Goal: Find specific page/section: Find specific page/section

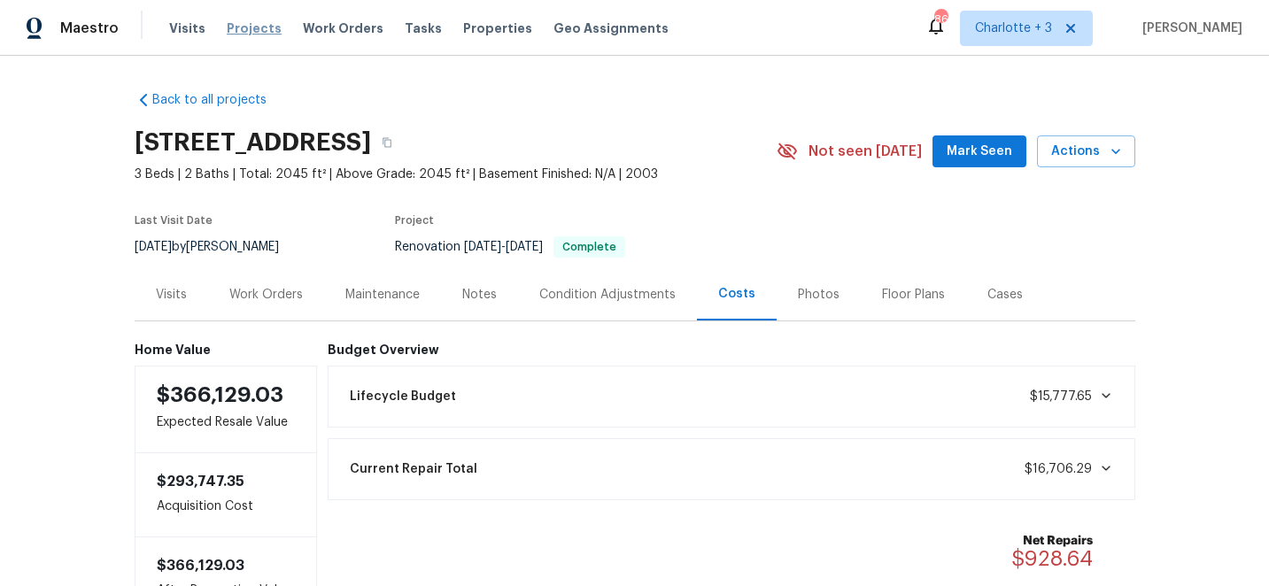
scroll to position [136, 0]
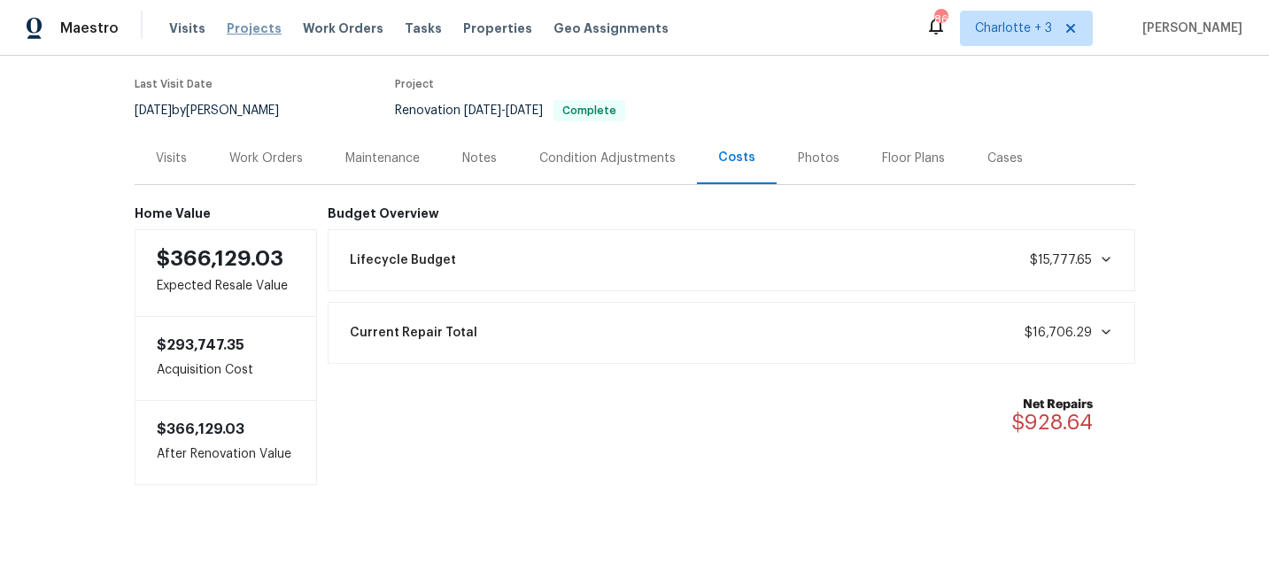
click at [257, 29] on span "Projects" at bounding box center [254, 28] width 55 height 18
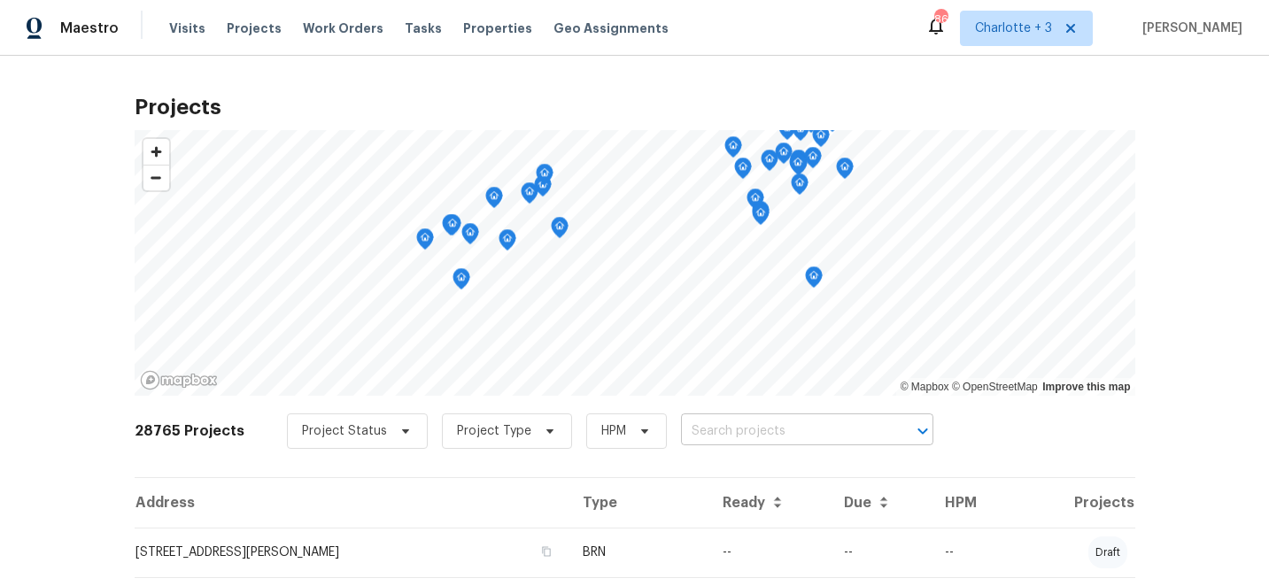
click at [710, 428] on input "text" at bounding box center [782, 431] width 203 height 27
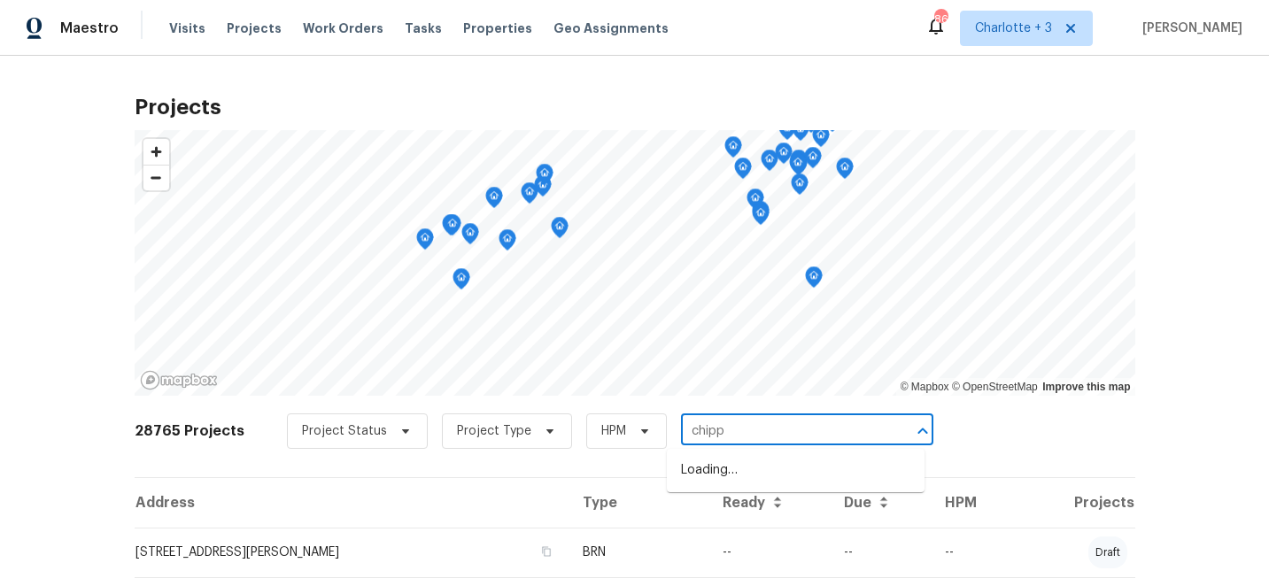
type input "chippe"
click at [737, 508] on li "[STREET_ADDRESS]" at bounding box center [796, 499] width 258 height 29
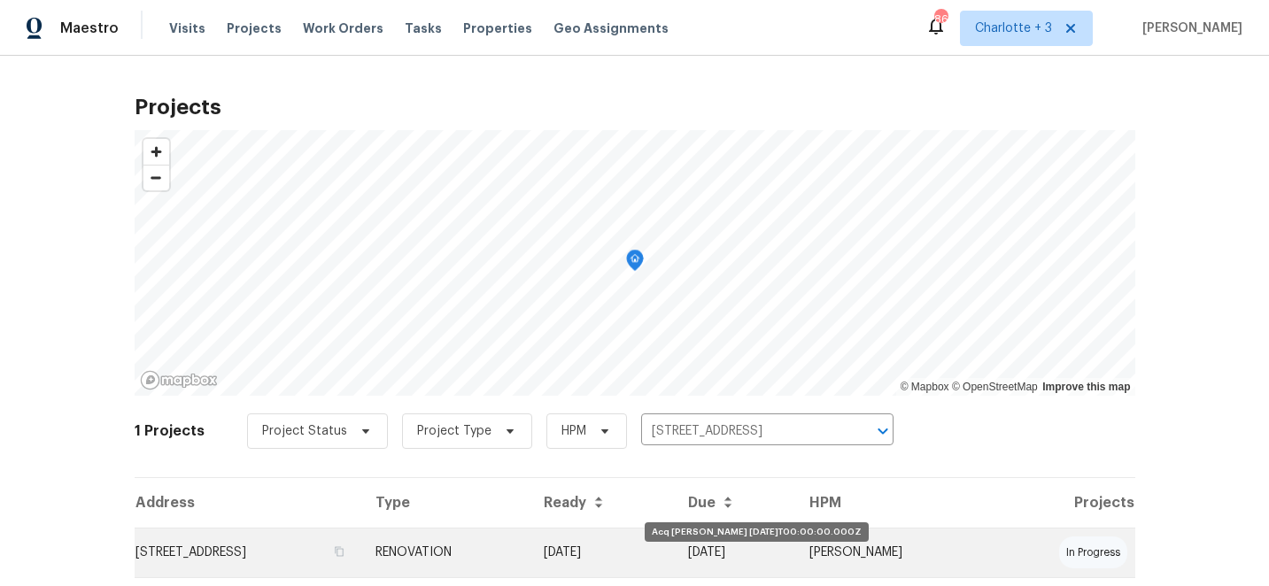
click at [675, 557] on td "08/13/25" at bounding box center [602, 553] width 145 height 50
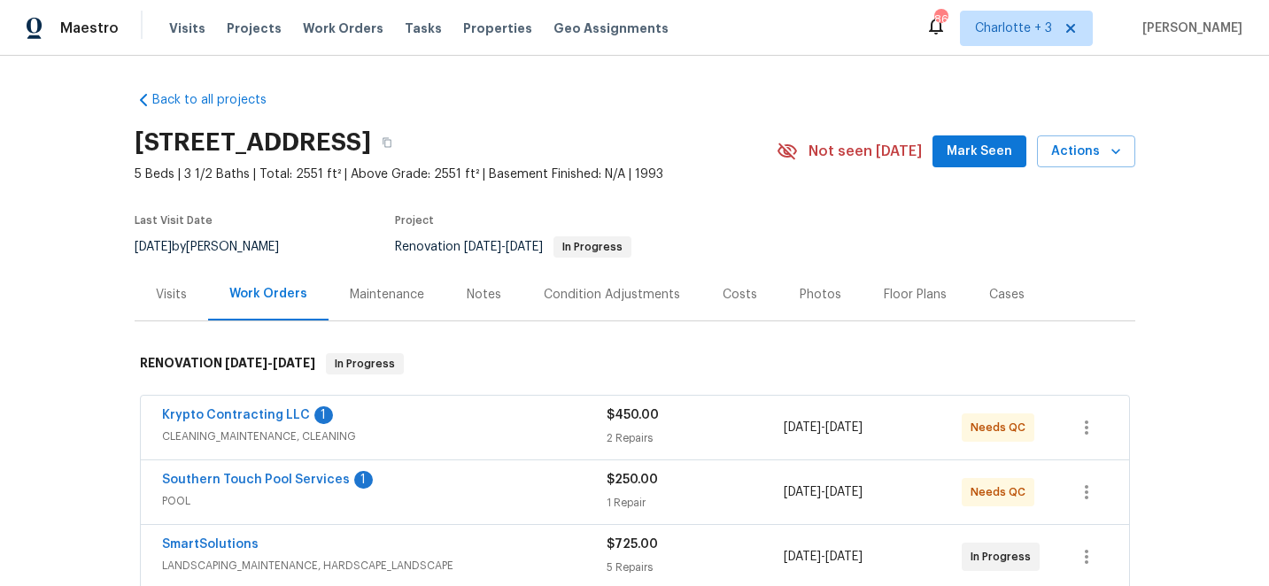
click at [808, 288] on div "Photos" at bounding box center [821, 295] width 42 height 18
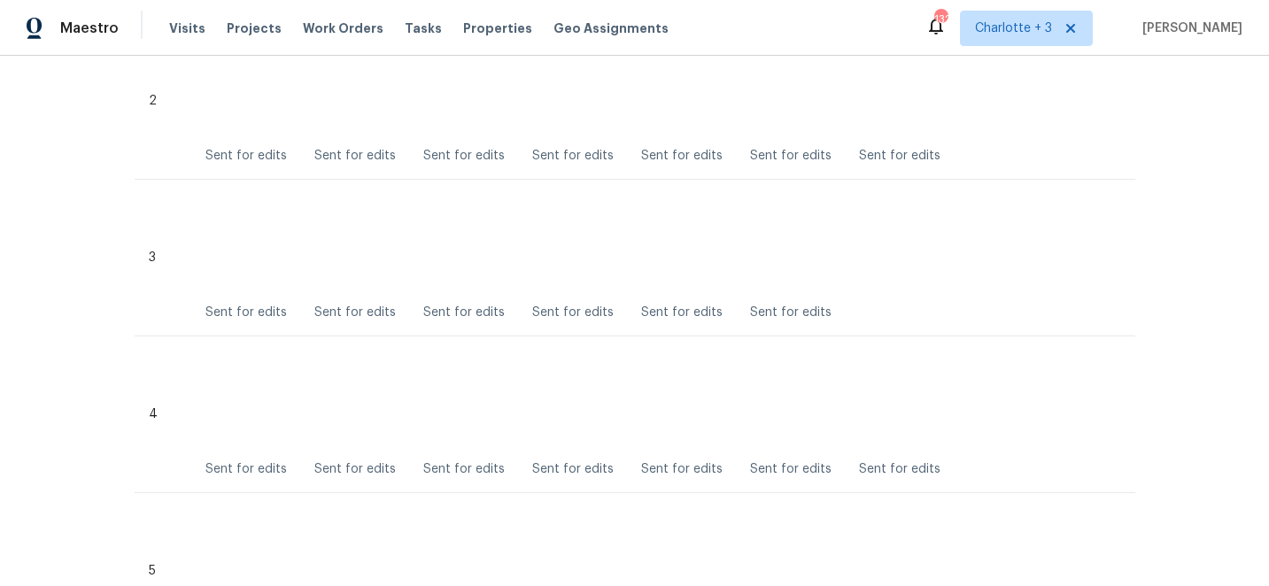
scroll to position [766, 0]
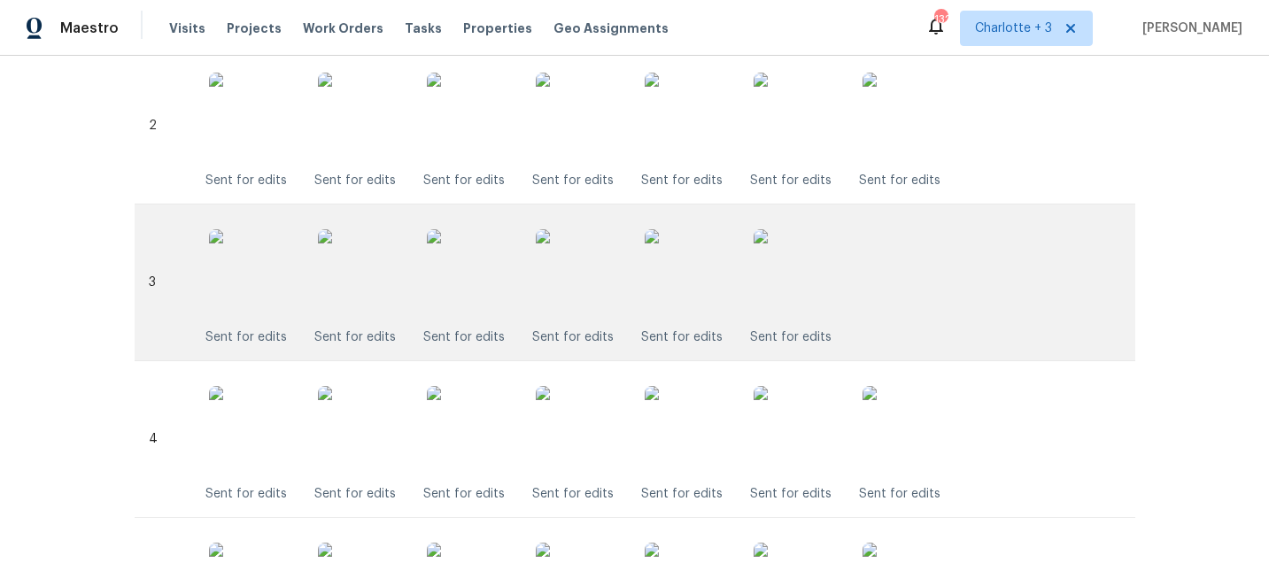
click at [498, 284] on img at bounding box center [471, 273] width 89 height 89
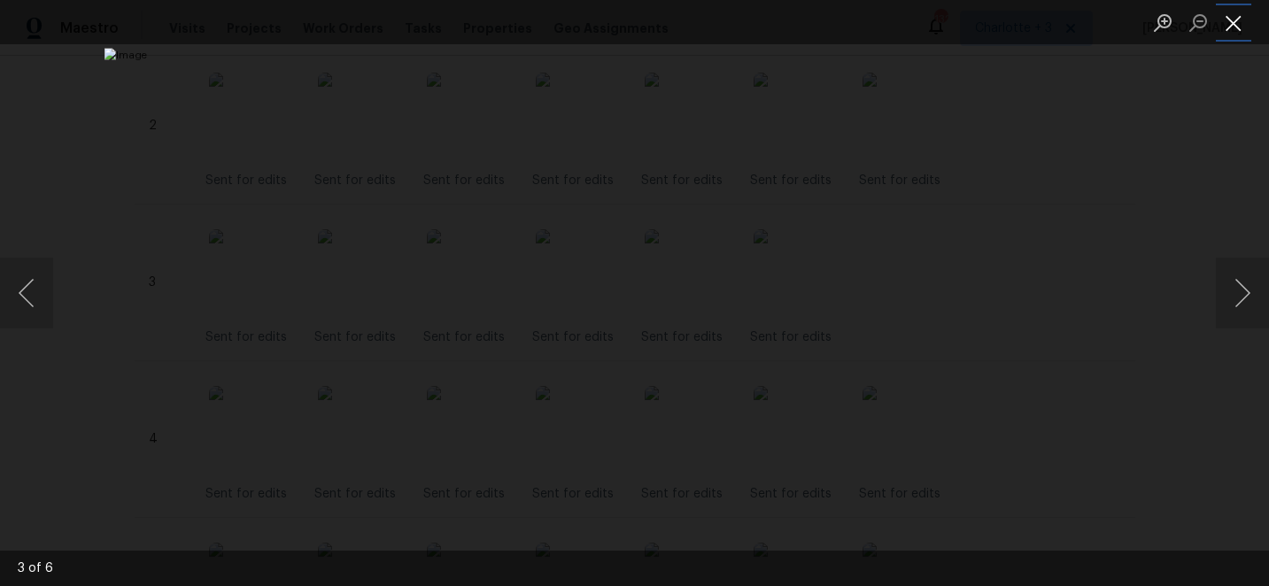
click at [1234, 30] on button "Close lightbox" at bounding box center [1233, 22] width 35 height 31
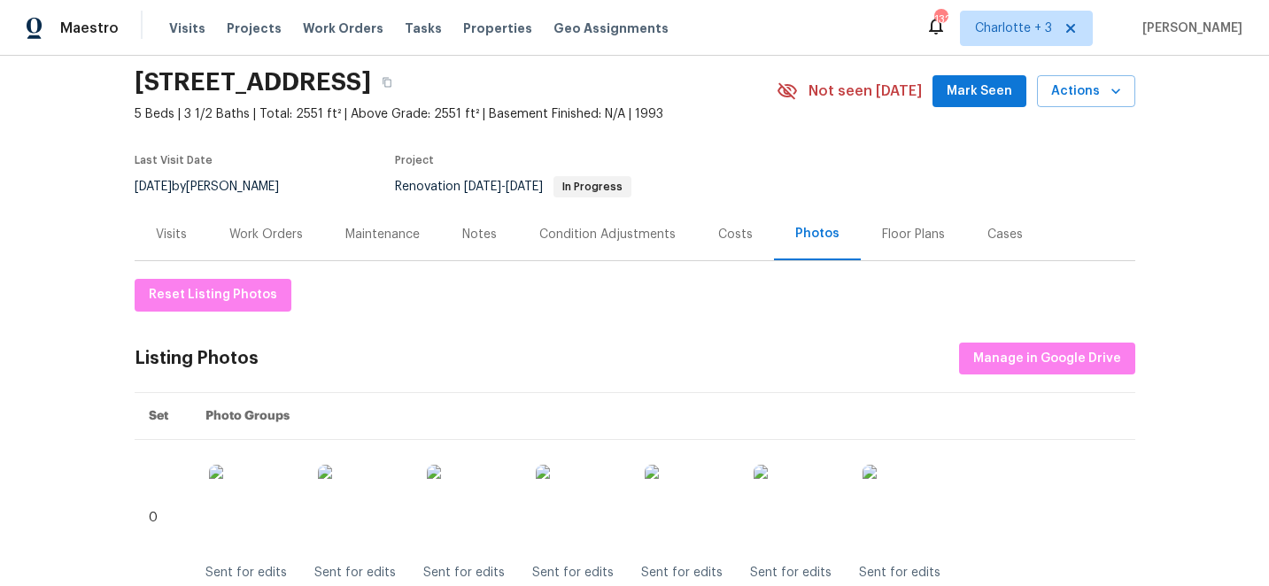
scroll to position [45, 0]
